Goal: Task Accomplishment & Management: Manage account settings

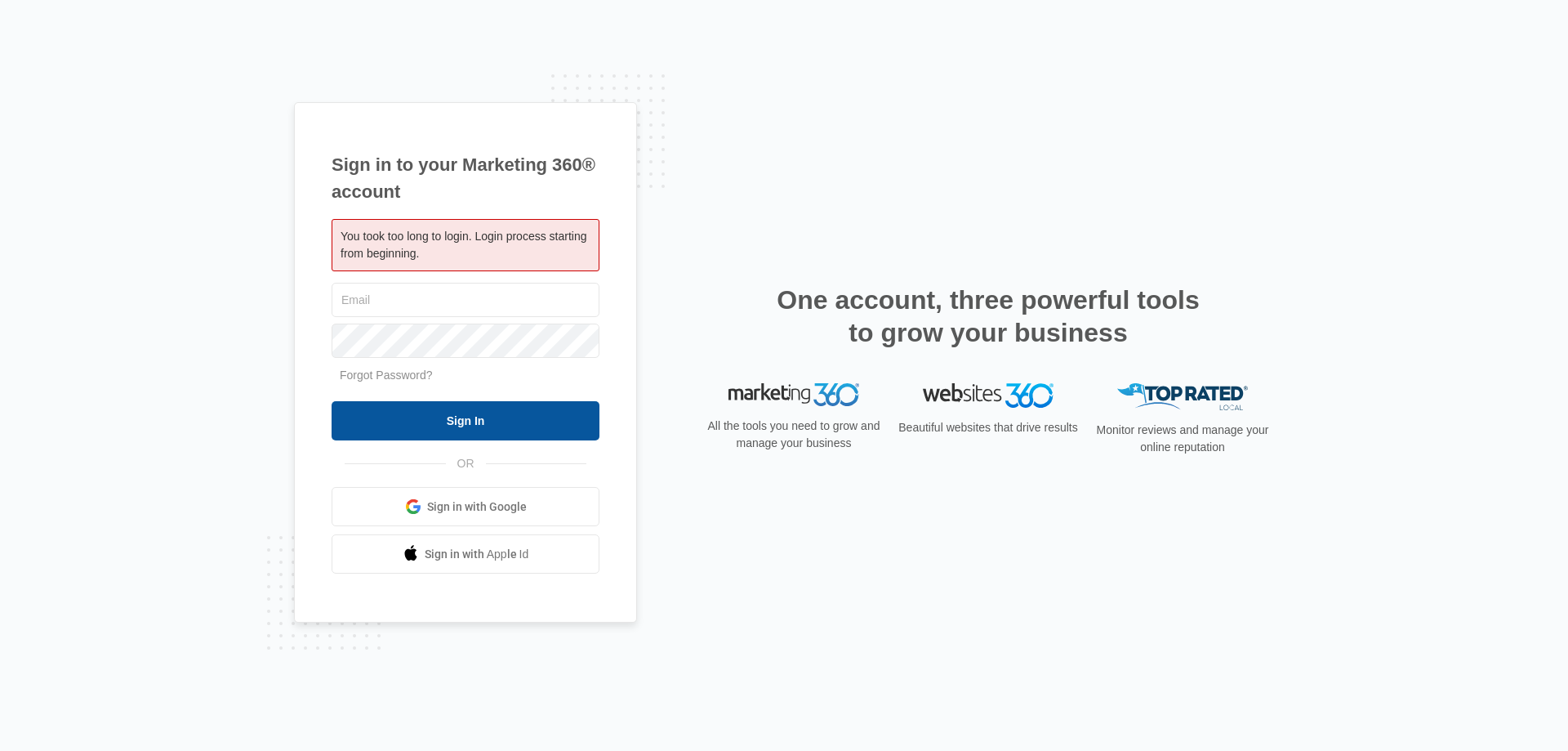
type input "[EMAIL_ADDRESS][DOMAIN_NAME]"
click at [424, 429] on input "Sign In" at bounding box center [465, 421] width 268 height 39
type input "[EMAIL_ADDRESS][DOMAIN_NAME]"
click at [483, 419] on input "Sign In" at bounding box center [465, 421] width 268 height 39
